Goal: Information Seeking & Learning: Check status

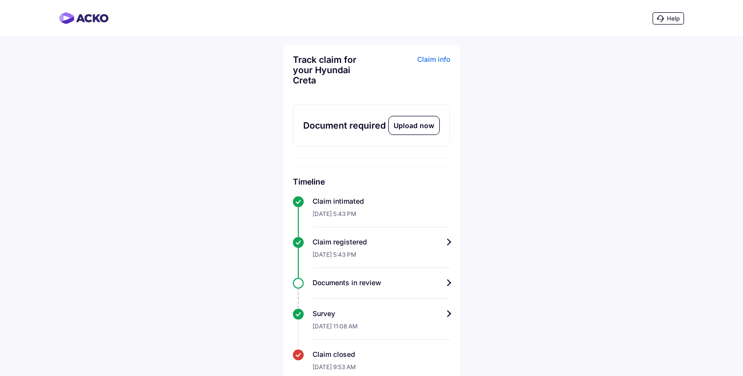
scroll to position [1, 0]
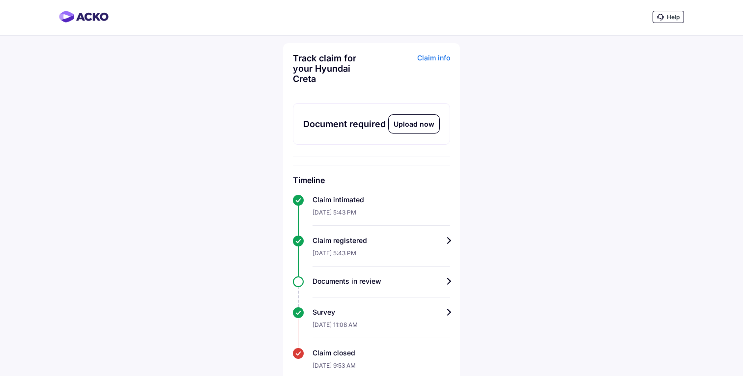
click at [369, 130] on div "Document required" at bounding box center [344, 124] width 83 height 12
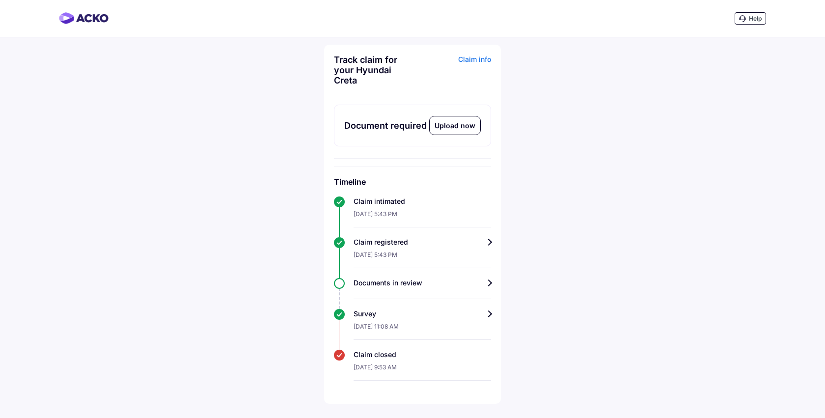
click at [467, 58] on div "Claim info" at bounding box center [453, 74] width 76 height 38
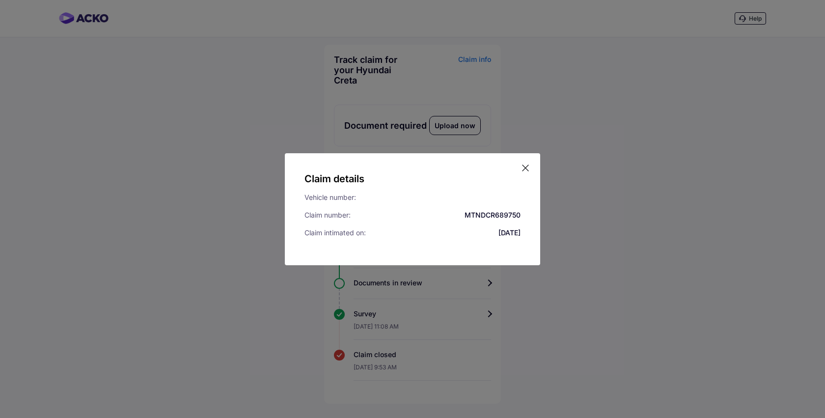
click at [526, 162] on div "Claim details Vehicle number: Claim number: MTNDCR689750 Claim intimated on: [D…" at bounding box center [412, 209] width 255 height 112
click at [310, 167] on div "Claim details Vehicle number: Claim number: MTNDCR689750 Claim intimated on: [D…" at bounding box center [412, 209] width 255 height 112
click at [93, 28] on div "Claim details Vehicle number: Claim number: MTNDCR689750 Claim intimated on: [D…" at bounding box center [412, 209] width 825 height 418
click at [526, 166] on icon at bounding box center [526, 168] width 10 height 10
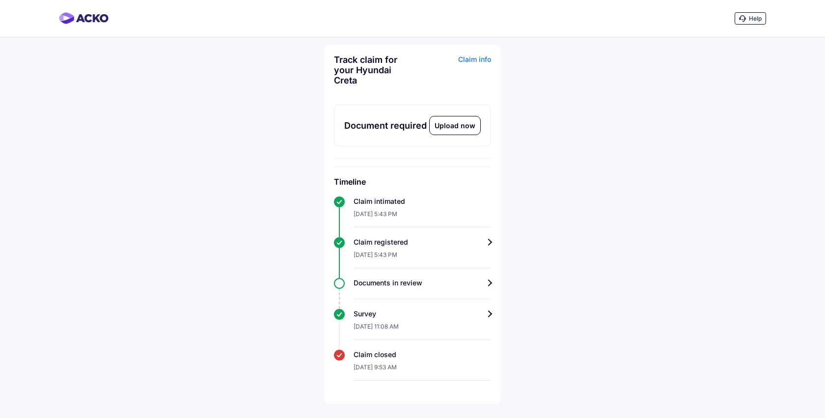
click at [88, 15] on img at bounding box center [84, 18] width 50 height 12
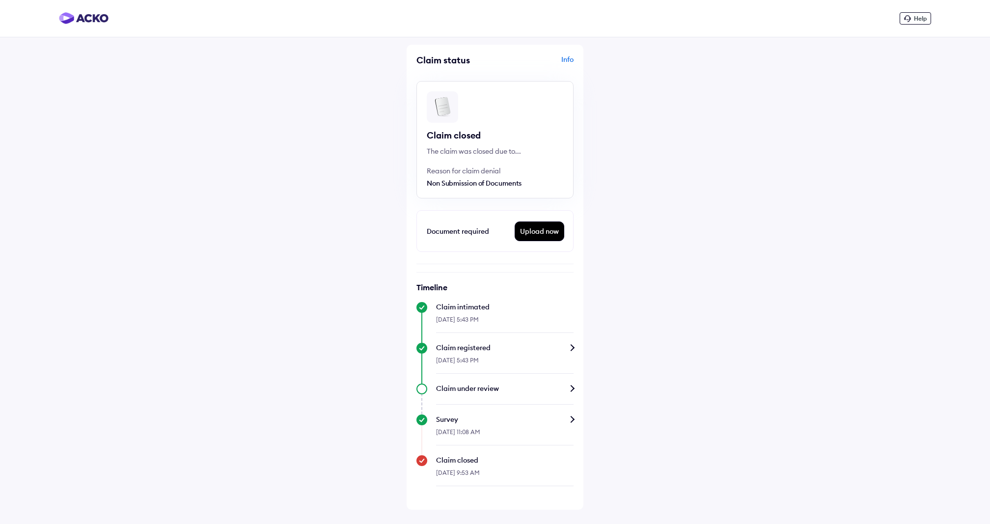
click at [80, 16] on img at bounding box center [84, 18] width 50 height 12
